Goal: Task Accomplishment & Management: Use online tool/utility

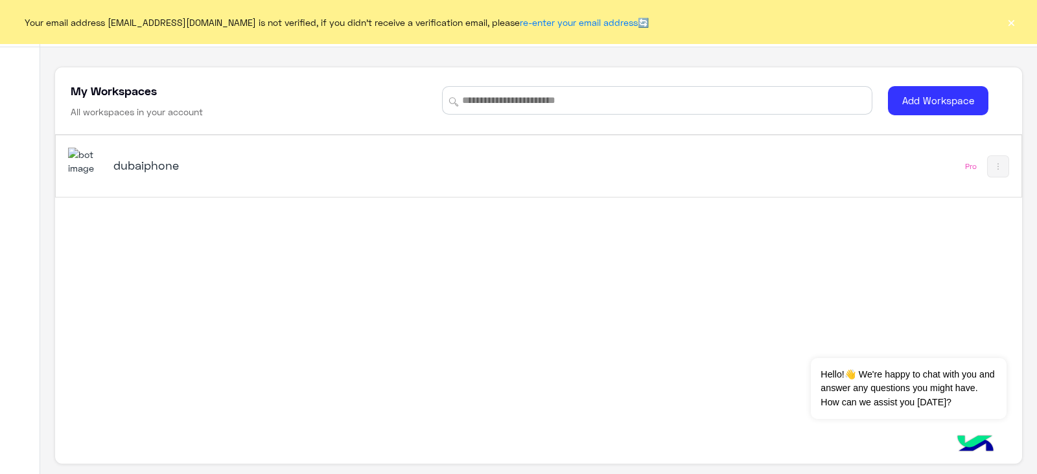
click at [770, 275] on div "dubaiphone Pro" at bounding box center [538, 290] width 967 height 310
click at [755, 155] on div "dubaiphone Pro" at bounding box center [538, 166] width 965 height 62
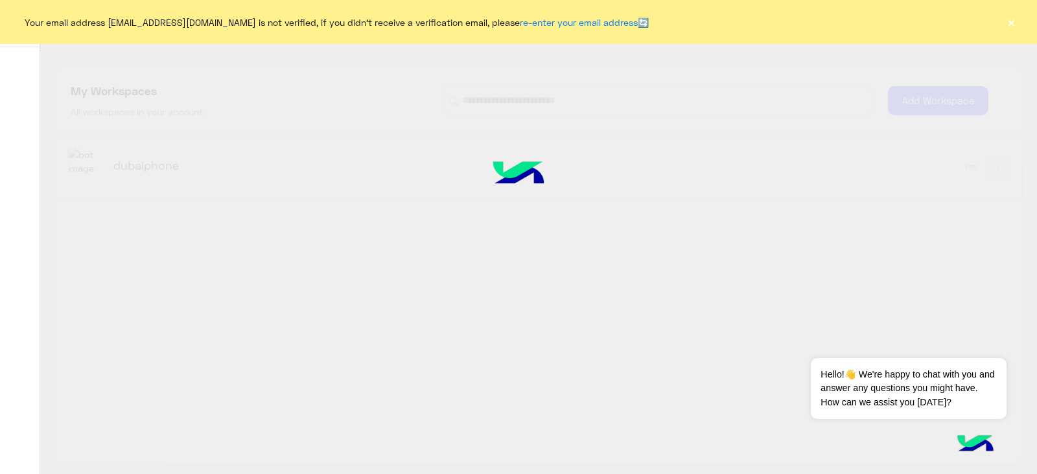
click at [1008, 23] on button "×" at bounding box center [1011, 22] width 13 height 13
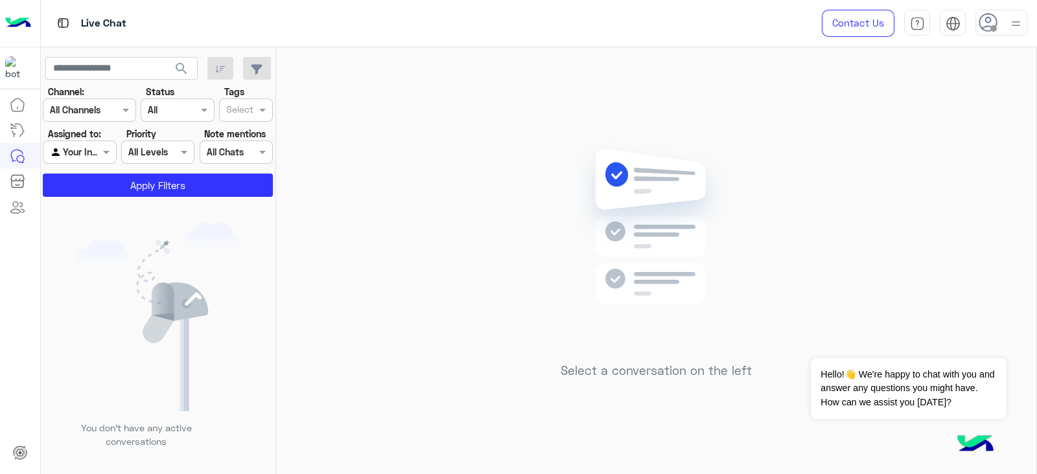
click at [1008, 23] on img at bounding box center [1016, 24] width 16 height 16
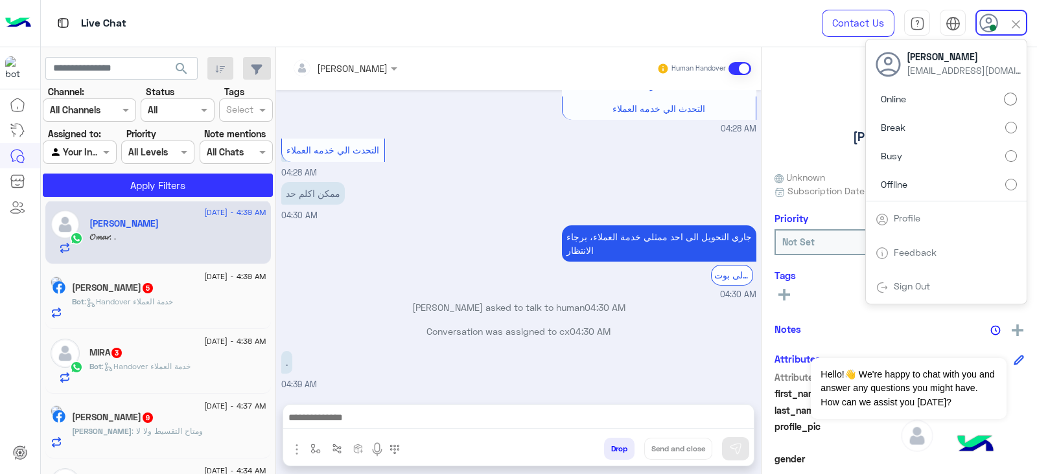
scroll to position [381, 0]
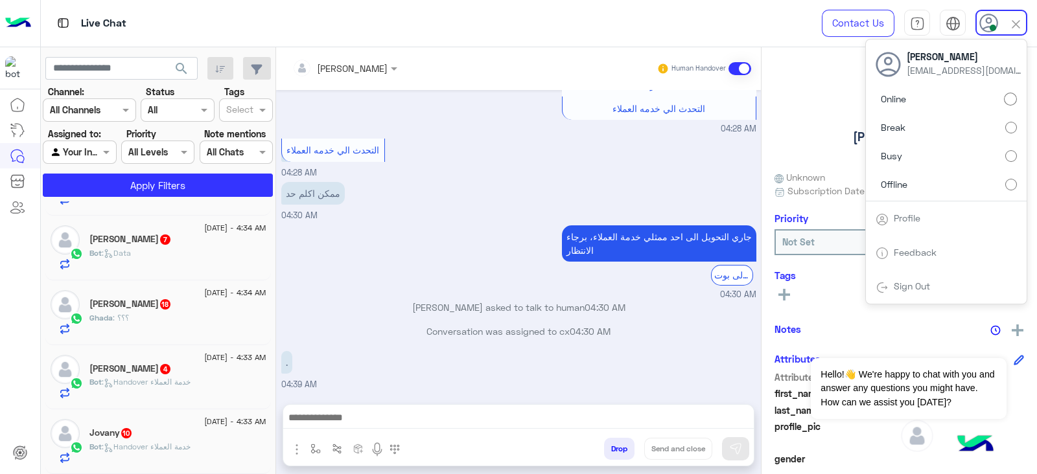
click at [246, 441] on div "Bot : Handover خدمة العملاء" at bounding box center [177, 452] width 177 height 23
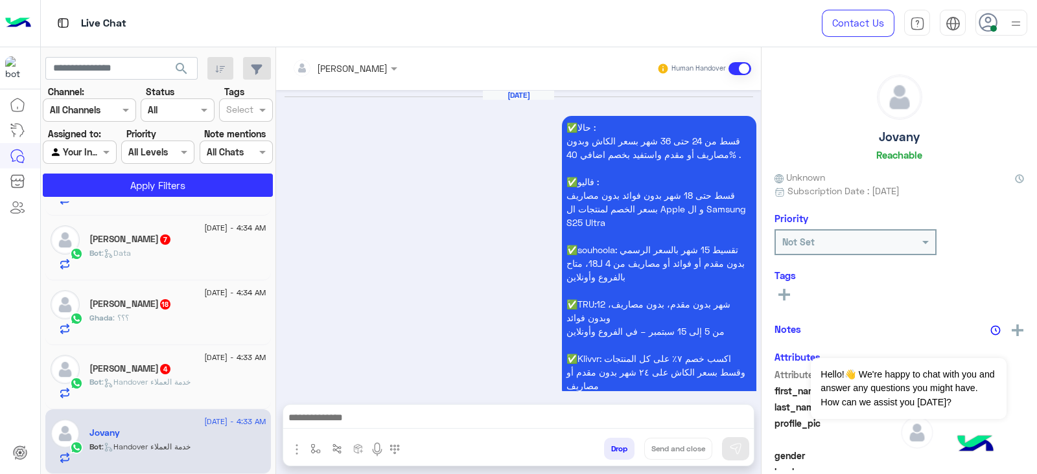
scroll to position [1617, 0]
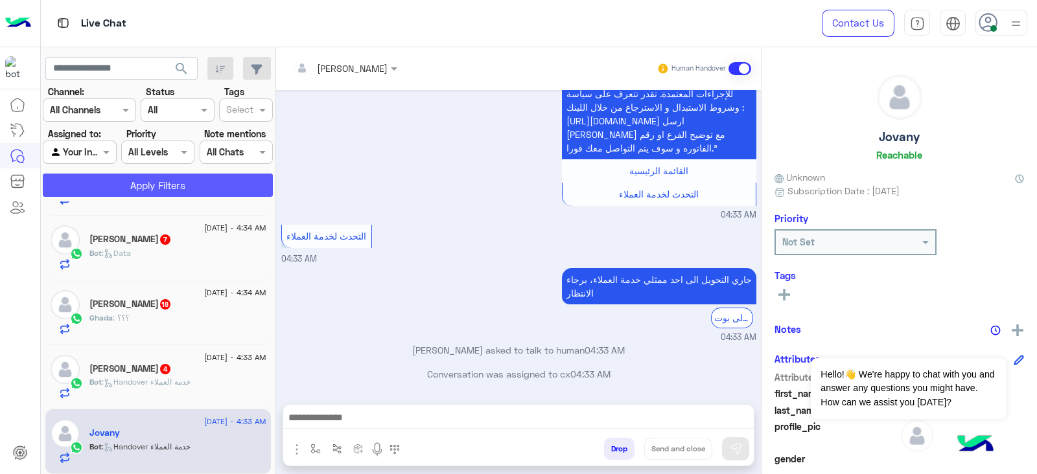
click at [227, 183] on button "Apply Filters" at bounding box center [158, 185] width 230 height 23
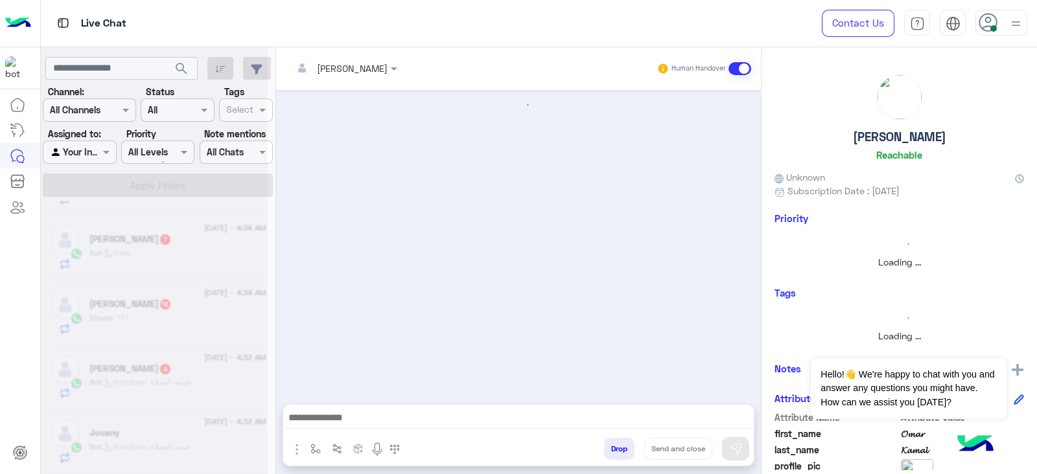
scroll to position [1282, 0]
